Goal: Complete application form: Complete application form

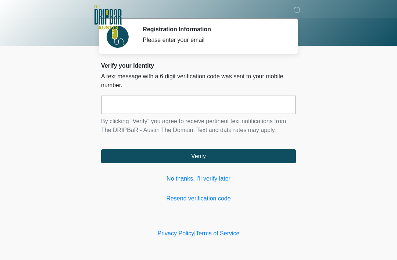
click at [210, 178] on link "No thanks, I'll verify later" at bounding box center [198, 178] width 195 height 9
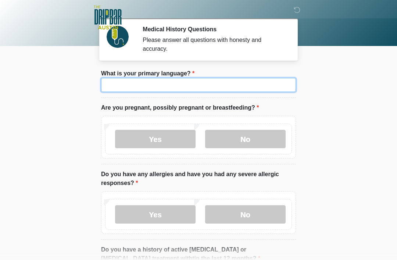
click at [169, 83] on input "What is your primary language?" at bounding box center [198, 85] width 195 height 14
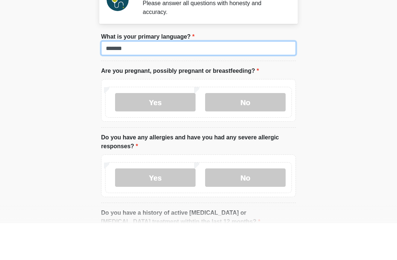
type input "*******"
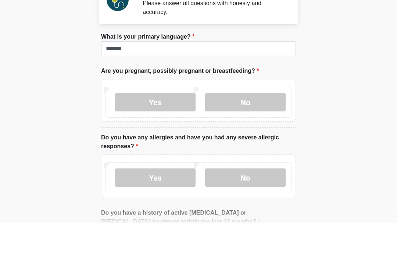
click at [268, 130] on label "No" at bounding box center [245, 139] width 81 height 18
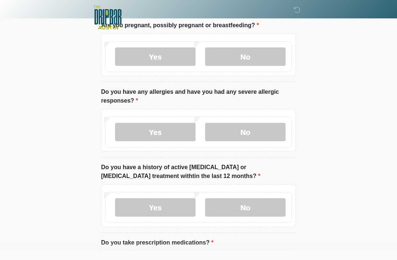
scroll to position [82, 0]
click at [181, 133] on label "Yes" at bounding box center [155, 132] width 81 height 18
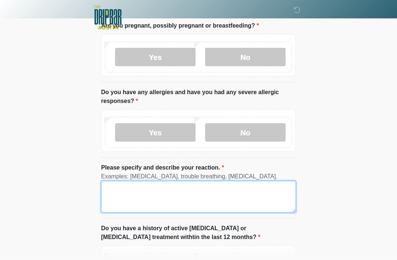
click at [179, 190] on textarea "Please specify and describe your reaction." at bounding box center [198, 197] width 195 height 32
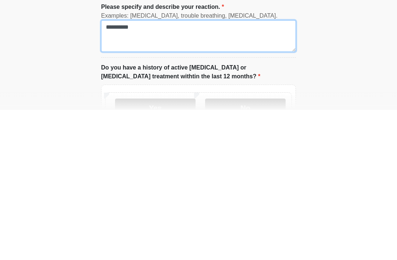
scroll to position [103, 0]
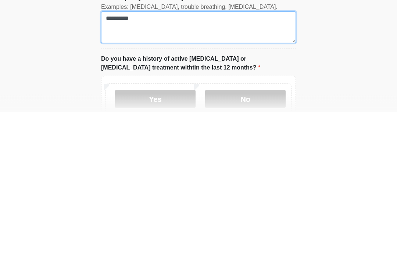
type textarea "**********"
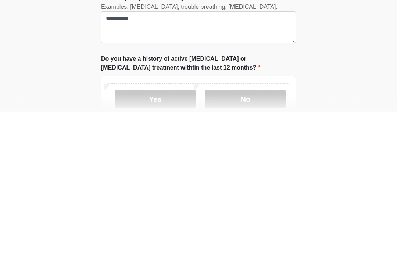
click at [256, 238] on label "No" at bounding box center [245, 247] width 81 height 18
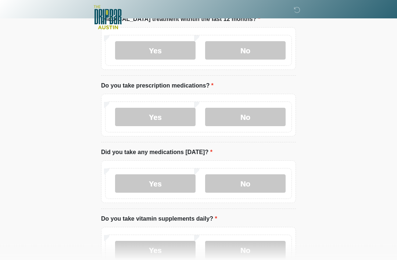
scroll to position [300, 0]
click at [254, 117] on label "No" at bounding box center [245, 117] width 81 height 18
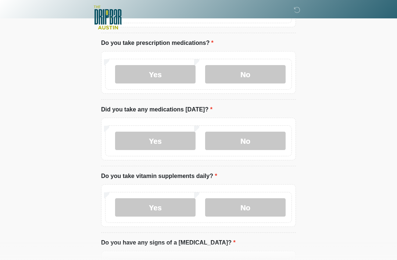
click at [255, 142] on label "No" at bounding box center [245, 141] width 81 height 18
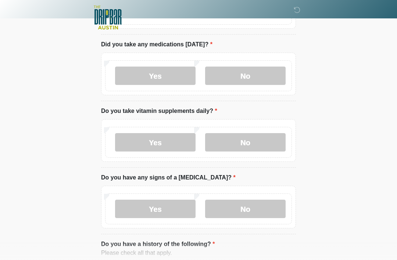
scroll to position [411, 0]
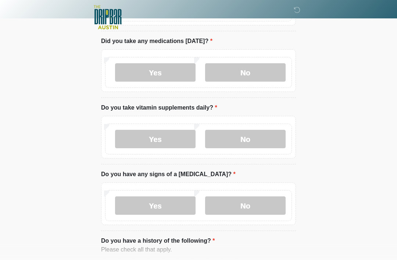
click at [261, 139] on label "No" at bounding box center [245, 139] width 81 height 18
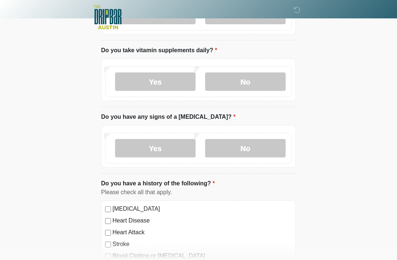
scroll to position [470, 0]
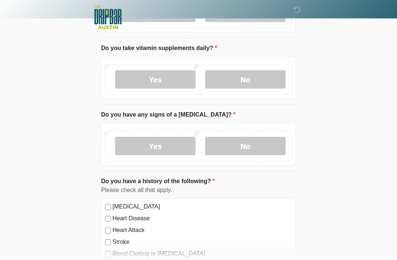
click at [256, 144] on label "No" at bounding box center [245, 146] width 81 height 18
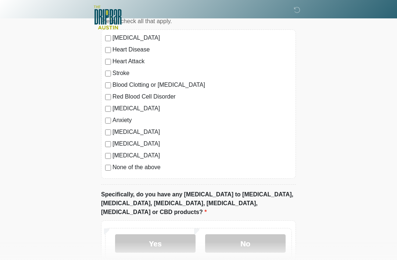
scroll to position [673, 0]
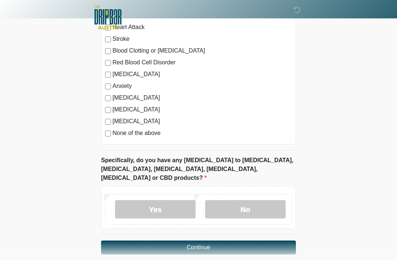
click at [260, 200] on label "No" at bounding box center [245, 209] width 81 height 18
click at [267, 240] on button "Continue" at bounding box center [198, 247] width 195 height 14
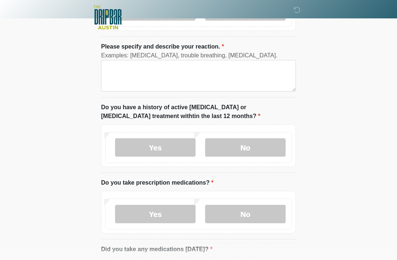
scroll to position [0, 0]
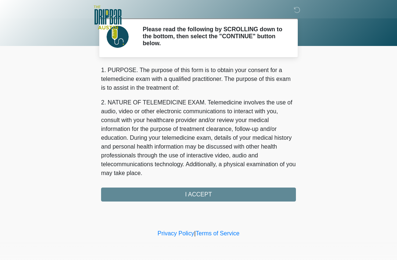
click at [237, 198] on div "1. PURPOSE. The purpose of this form is to obtain your consent for a telemedici…" at bounding box center [198, 134] width 195 height 136
click at [241, 193] on div "1. PURPOSE. The purpose of this form is to obtain your consent for a telemedici…" at bounding box center [198, 134] width 195 height 136
click at [212, 194] on div "1. PURPOSE. The purpose of this form is to obtain your consent for a telemedici…" at bounding box center [198, 134] width 195 height 136
click at [224, 196] on div "1. PURPOSE. The purpose of this form is to obtain your consent for a telemedici…" at bounding box center [198, 134] width 195 height 136
click at [221, 190] on div "1. PURPOSE. The purpose of this form is to obtain your consent for a telemedici…" at bounding box center [198, 134] width 195 height 136
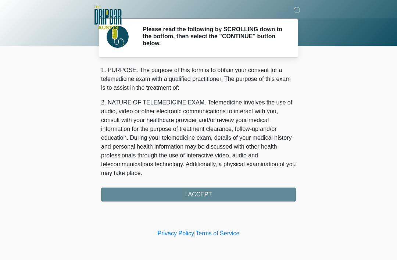
click at [223, 192] on div "1. PURPOSE. The purpose of this form is to obtain your consent for a telemedici…" at bounding box center [198, 134] width 195 height 136
click at [222, 192] on div "1. PURPOSE. The purpose of this form is to obtain your consent for a telemedici…" at bounding box center [198, 134] width 195 height 136
click at [207, 195] on div "1. PURPOSE. The purpose of this form is to obtain your consent for a telemedici…" at bounding box center [198, 134] width 195 height 136
click at [200, 202] on div "‎ ‎ ‎ ‎ Please read the following by SCROLLING down to the bottom, then select …" at bounding box center [198, 113] width 221 height 213
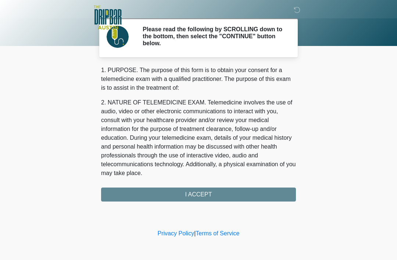
click at [203, 205] on div "‎ ‎ ‎ ‎ Please read the following by SCROLLING down to the bottom, then select …" at bounding box center [198, 113] width 221 height 213
click at [172, 233] on link "Privacy Policy" at bounding box center [176, 233] width 37 height 6
click at [254, 199] on div "1. PURPOSE. The purpose of this form is to obtain your consent for a telemedici…" at bounding box center [198, 134] width 195 height 136
click at [256, 188] on div "1. PURPOSE. The purpose of this form is to obtain your consent for a telemedici…" at bounding box center [198, 134] width 195 height 136
click at [261, 187] on div "1. PURPOSE. The purpose of this form is to obtain your consent for a telemedici…" at bounding box center [198, 134] width 195 height 136
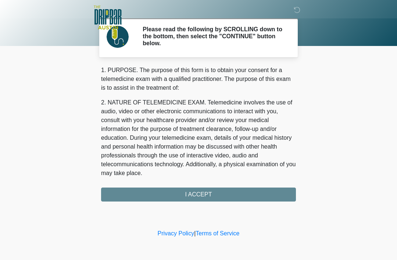
click at [225, 196] on div "1. PURPOSE. The purpose of this form is to obtain your consent for a telemedici…" at bounding box center [198, 134] width 195 height 136
click at [225, 192] on div "1. PURPOSE. The purpose of this form is to obtain your consent for a telemedici…" at bounding box center [198, 134] width 195 height 136
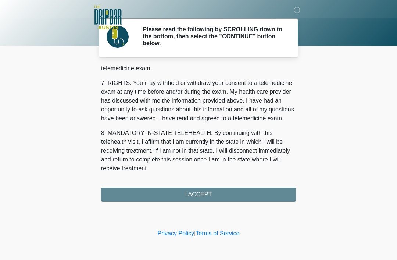
click at [236, 188] on button "I ACCEPT" at bounding box center [198, 194] width 195 height 14
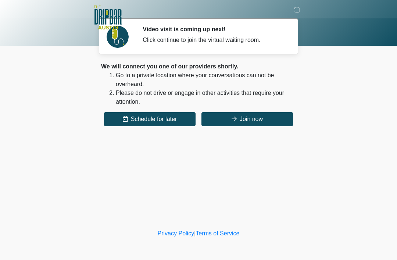
click at [257, 121] on button "Join now" at bounding box center [247, 119] width 92 height 14
click at [257, 120] on button "Join now" at bounding box center [247, 119] width 92 height 14
